Goal: Transaction & Acquisition: Subscribe to service/newsletter

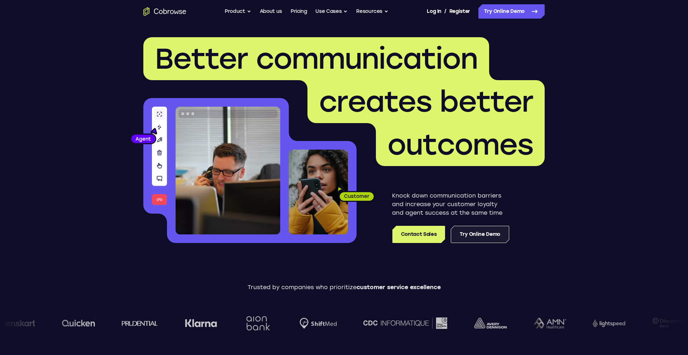
click at [466, 228] on link "Try Online Demo" at bounding box center [480, 234] width 58 height 17
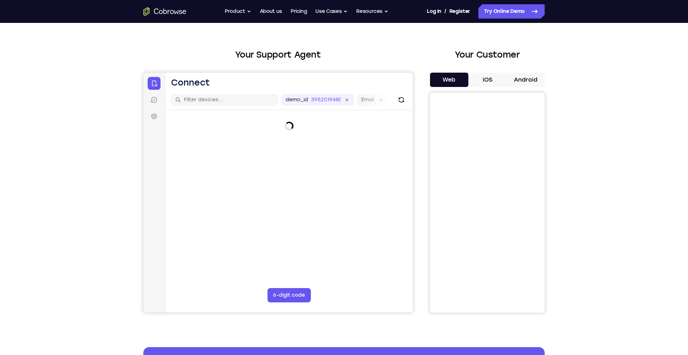
scroll to position [21, 0]
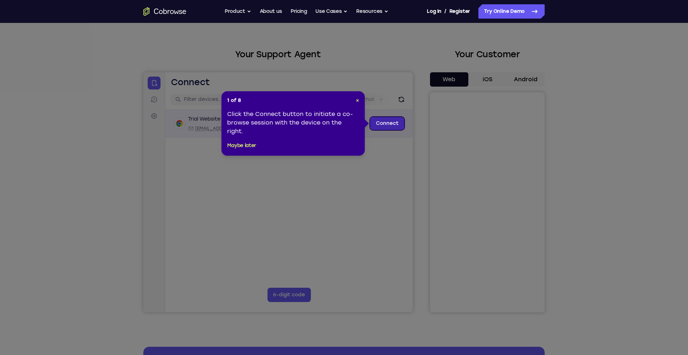
click at [383, 124] on link "Connect" at bounding box center [387, 123] width 34 height 13
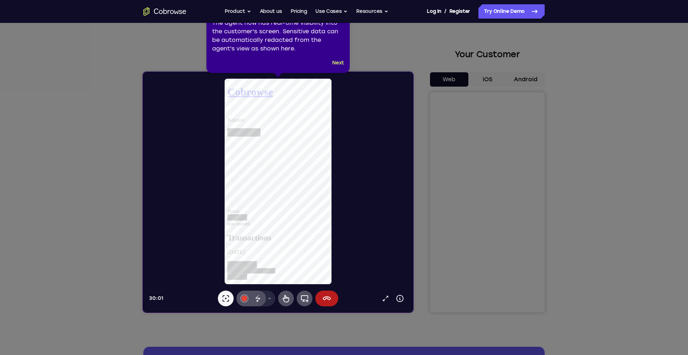
scroll to position [0, 0]
click at [341, 67] on button "Next" at bounding box center [338, 63] width 12 height 9
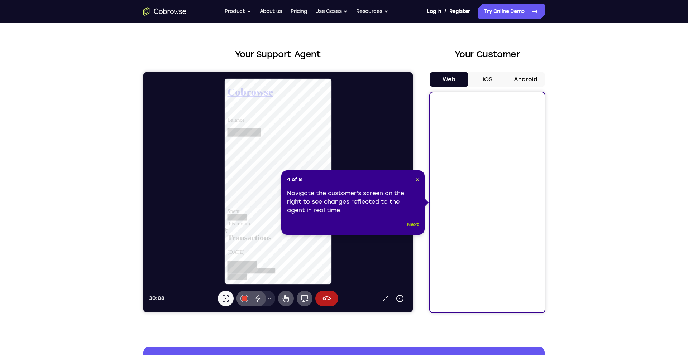
click at [414, 224] on button "Next" at bounding box center [413, 225] width 12 height 9
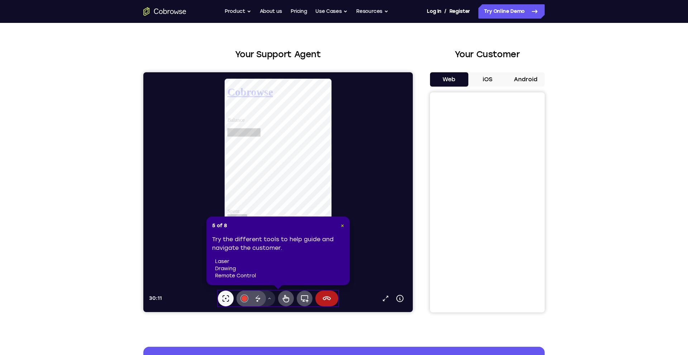
click at [342, 226] on span "×" at bounding box center [342, 226] width 3 height 6
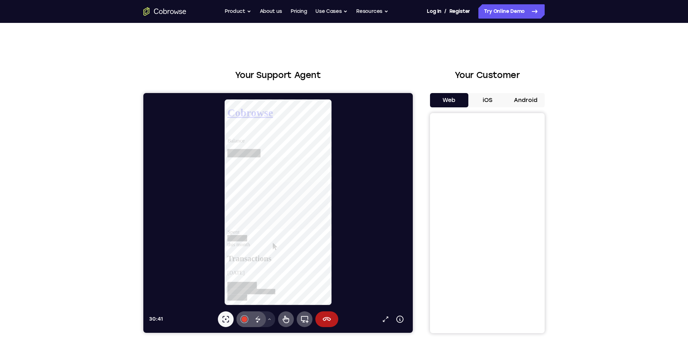
scroll to position [52, 0]
click at [484, 98] on button "iOS" at bounding box center [487, 100] width 38 height 14
click at [458, 100] on button "Web" at bounding box center [449, 100] width 38 height 14
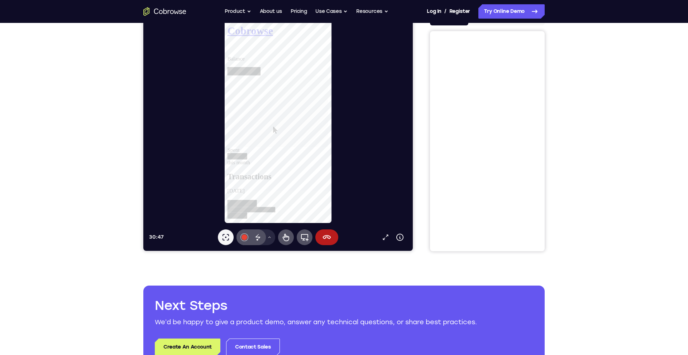
scroll to position [82, 0]
click at [305, 237] on icon at bounding box center [304, 238] width 9 height 9
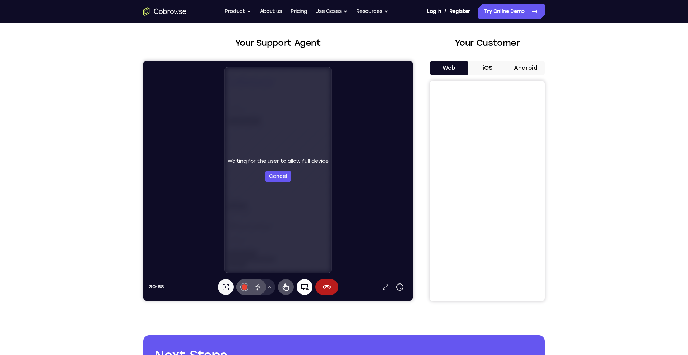
scroll to position [32, 0]
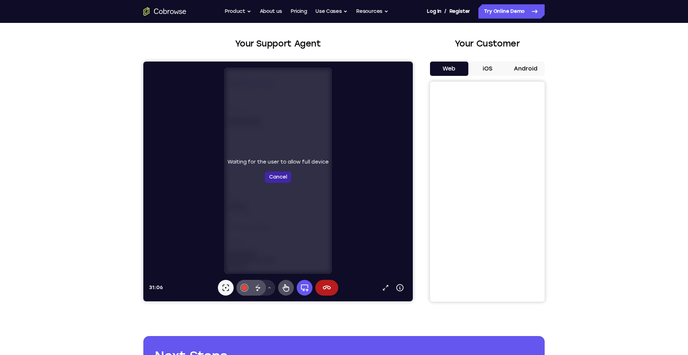
click at [285, 180] on button "Cancel" at bounding box center [278, 177] width 27 height 11
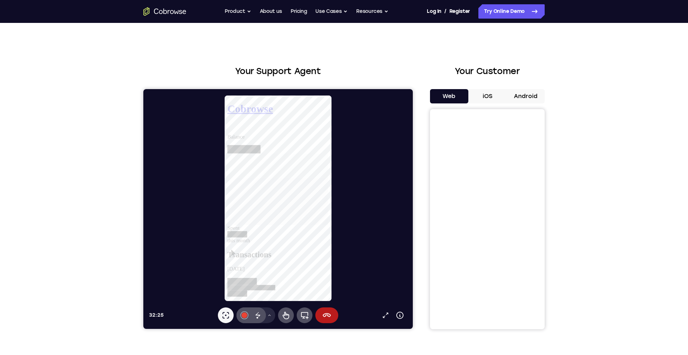
scroll to position [0, 0]
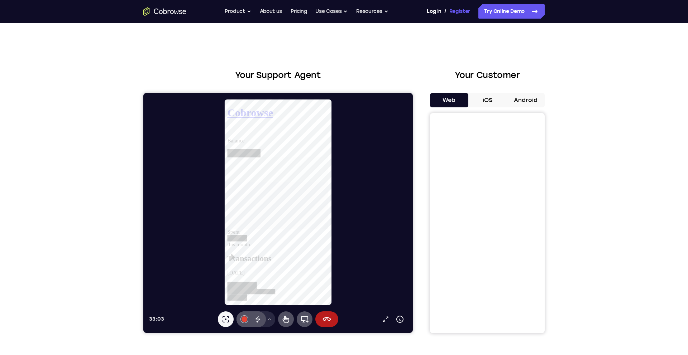
click at [458, 10] on link "Register" at bounding box center [459, 11] width 21 height 14
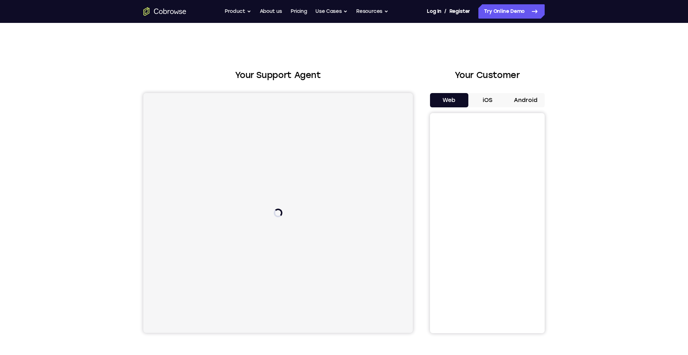
click at [220, 71] on h2 "Your Support Agent" at bounding box center [277, 75] width 269 height 13
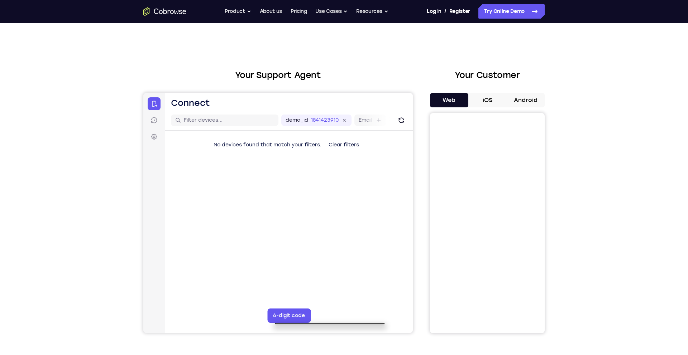
click at [220, 71] on h2 "Your Support Agent" at bounding box center [277, 75] width 269 height 13
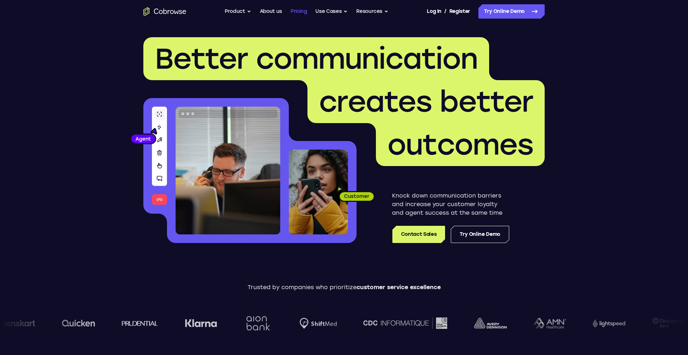
click at [300, 14] on link "Pricing" at bounding box center [299, 11] width 16 height 14
